Goal: Task Accomplishment & Management: Manage account settings

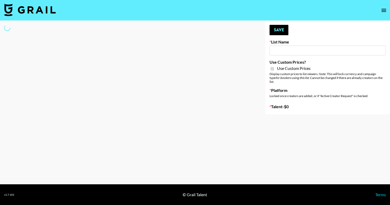
type input "E-Com Platform - TikTok"
checkbox input "true"
select select "Brand"
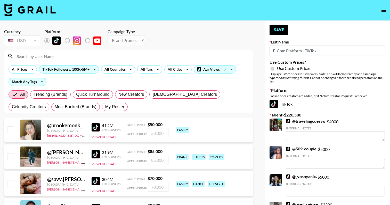
scroll to position [7, 0]
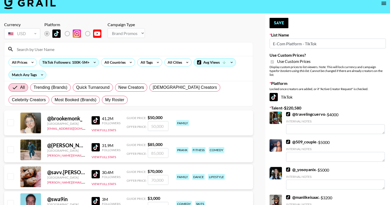
click at [75, 94] on div "All Trending (Brands) Quick Turnaround New Creators LGBTQIA+ Creators Celebrity…" at bounding box center [128, 93] width 242 height 25
click at [105, 100] on span "My Roster" at bounding box center [114, 100] width 19 height 6
click at [105, 100] on input "My Roster" at bounding box center [105, 100] width 0 height 0
radio input "true"
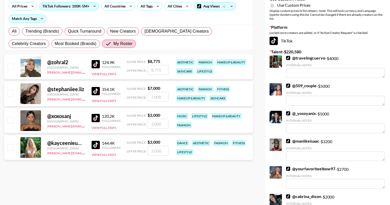
scroll to position [62, 0]
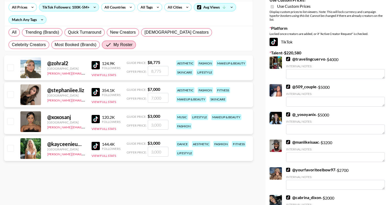
click at [11, 70] on input "checkbox" at bounding box center [10, 67] width 6 height 6
checkbox input "true"
type input "8775"
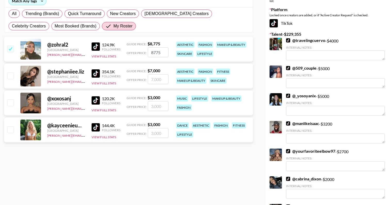
scroll to position [0, 0]
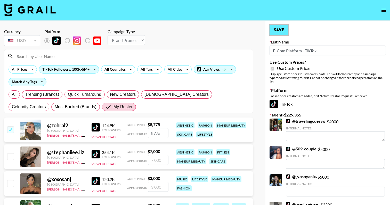
click at [281, 30] on button "Save" at bounding box center [279, 30] width 19 height 10
radio input "true"
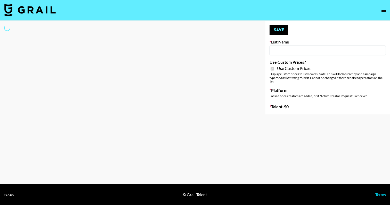
type input "[PERSON_NAME] - Relatable ([DATE])"
checkbox input "true"
select select "Brand"
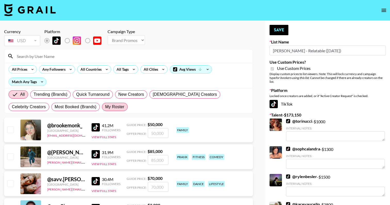
click at [105, 106] on span "My Roster" at bounding box center [114, 107] width 19 height 6
click at [105, 107] on input "My Roster" at bounding box center [105, 107] width 0 height 0
radio input "true"
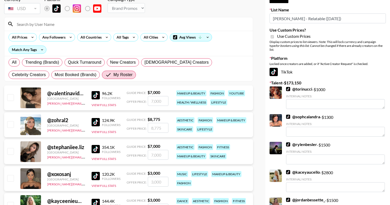
scroll to position [34, 0]
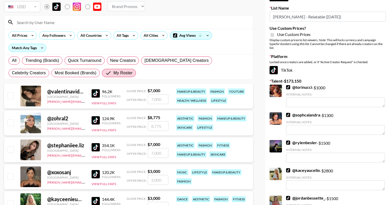
click at [12, 150] on input "checkbox" at bounding box center [10, 149] width 6 height 6
checkbox input "true"
drag, startPoint x: 163, startPoint y: 154, endPoint x: 131, endPoint y: 154, distance: 32.0
click at [131, 154] on div "Offer Price: 7000" at bounding box center [148, 153] width 42 height 10
type input "3000"
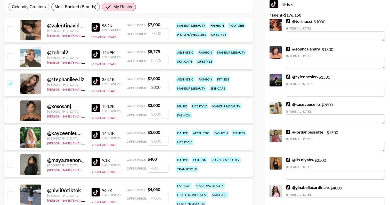
scroll to position [100, 0]
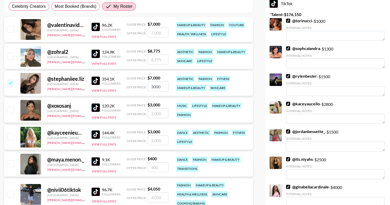
click at [11, 137] on input "checkbox" at bounding box center [10, 136] width 6 height 6
checkbox input "true"
type input "3000"
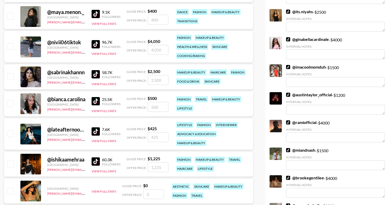
scroll to position [249, 0]
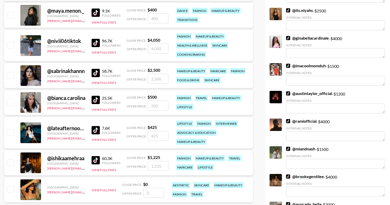
click at [12, 100] on input "checkbox" at bounding box center [10, 102] width 6 height 6
checkbox input "true"
type input "500"
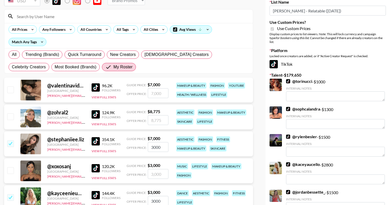
scroll to position [0, 0]
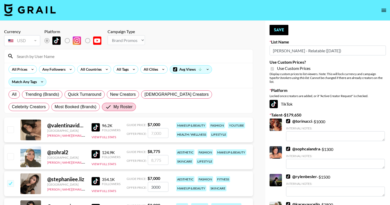
click at [278, 32] on button "Save" at bounding box center [279, 30] width 19 height 10
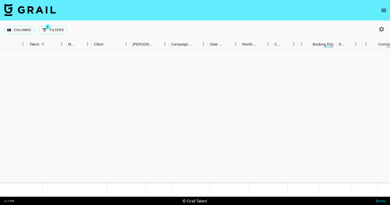
scroll to position [169, 80]
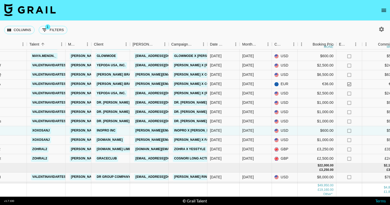
click at [382, 10] on icon "open drawer" at bounding box center [384, 10] width 6 height 6
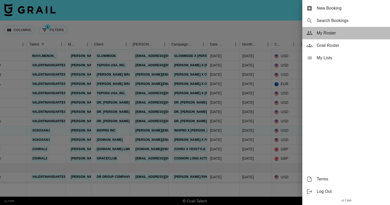
click at [333, 37] on div "My Roster" at bounding box center [347, 33] width 88 height 12
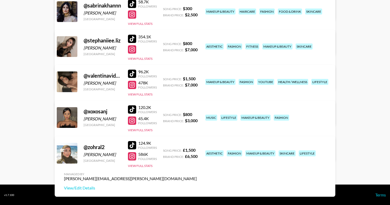
scroll to position [329, 0]
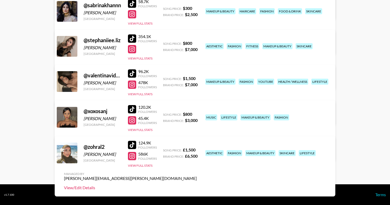
click at [197, 185] on link "View/Edit Details" at bounding box center [130, 187] width 133 height 5
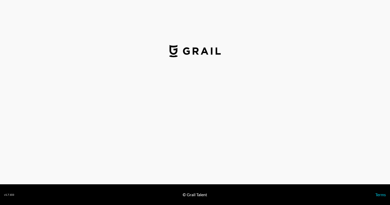
select select "GBP"
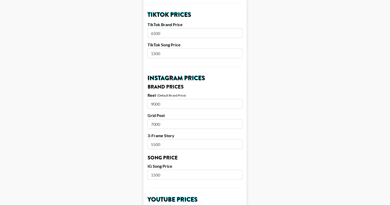
scroll to position [188, 0]
